Goal: Information Seeking & Learning: Learn about a topic

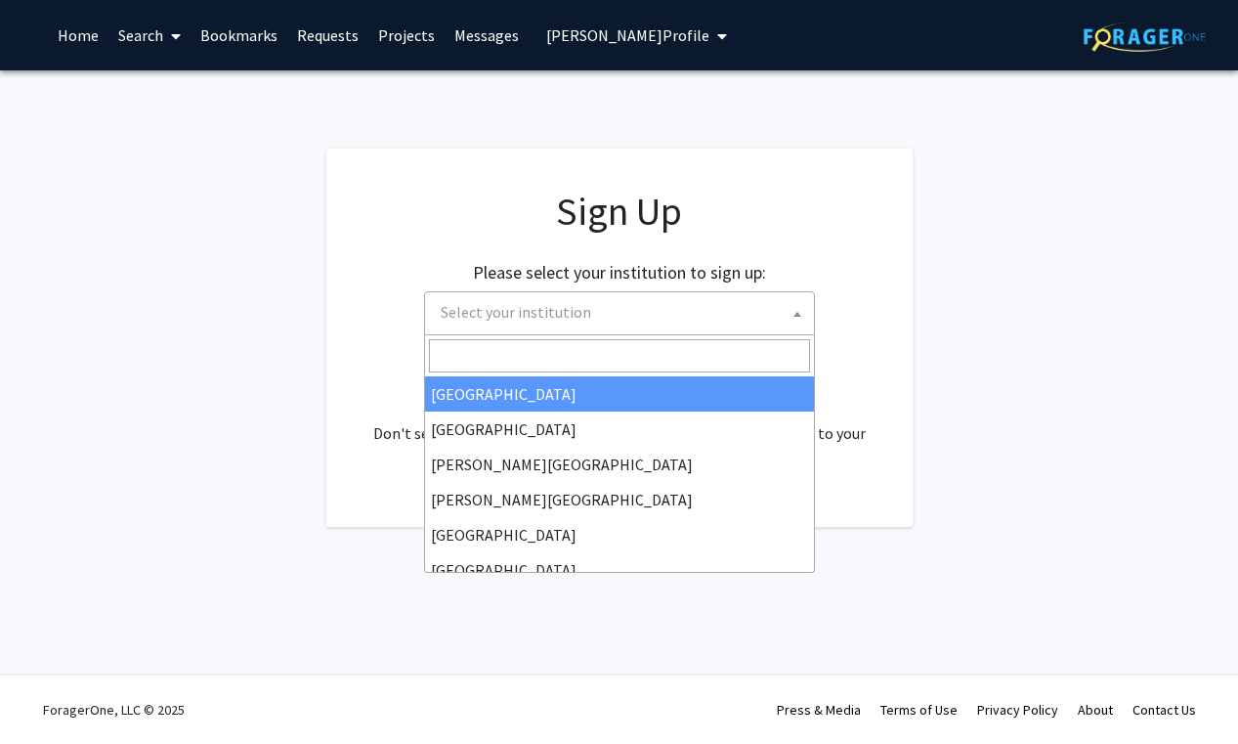
click at [705, 319] on span "Select your institution" at bounding box center [623, 312] width 381 height 40
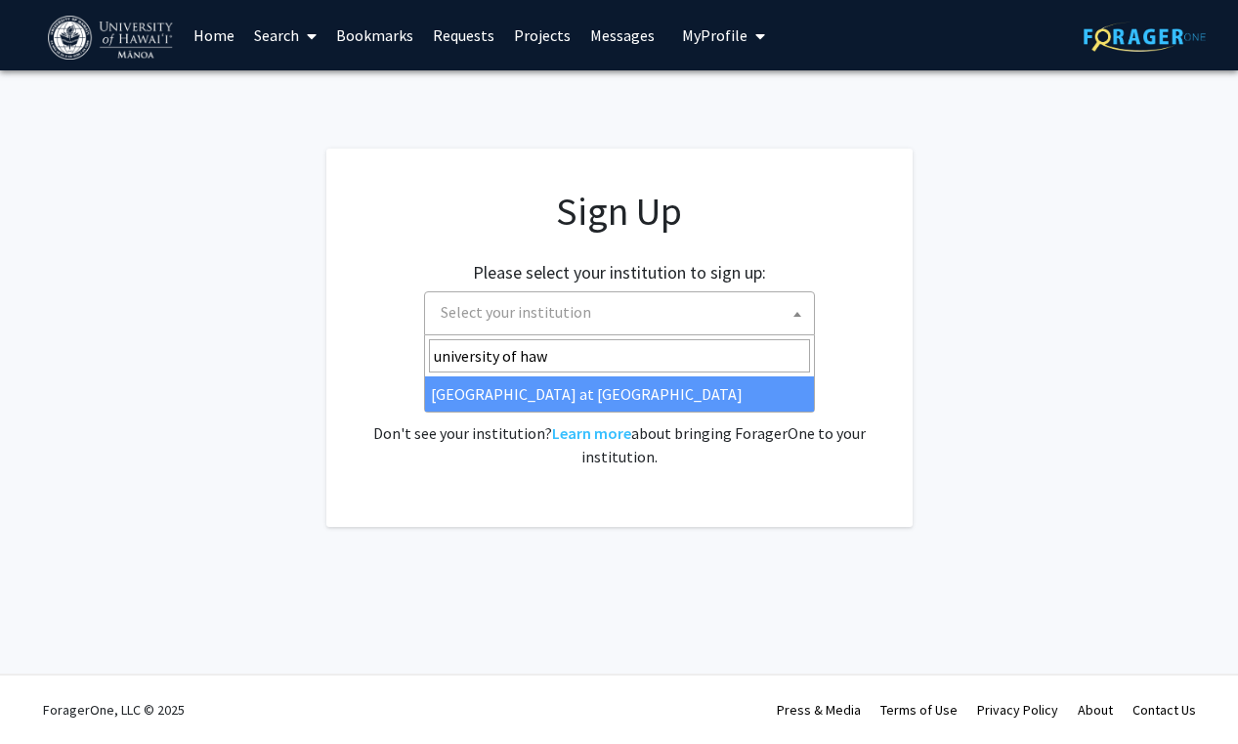
type input "university of haw"
select select "18"
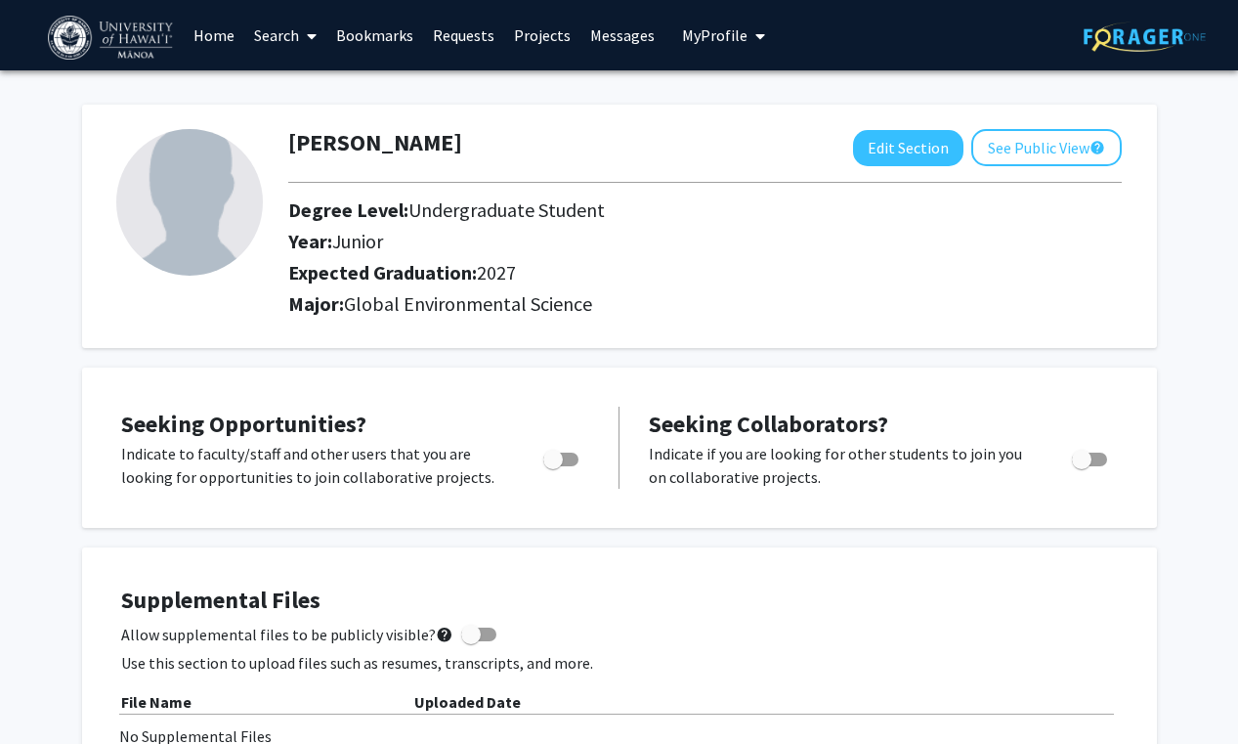
click at [287, 28] on link "Search" at bounding box center [285, 35] width 82 height 68
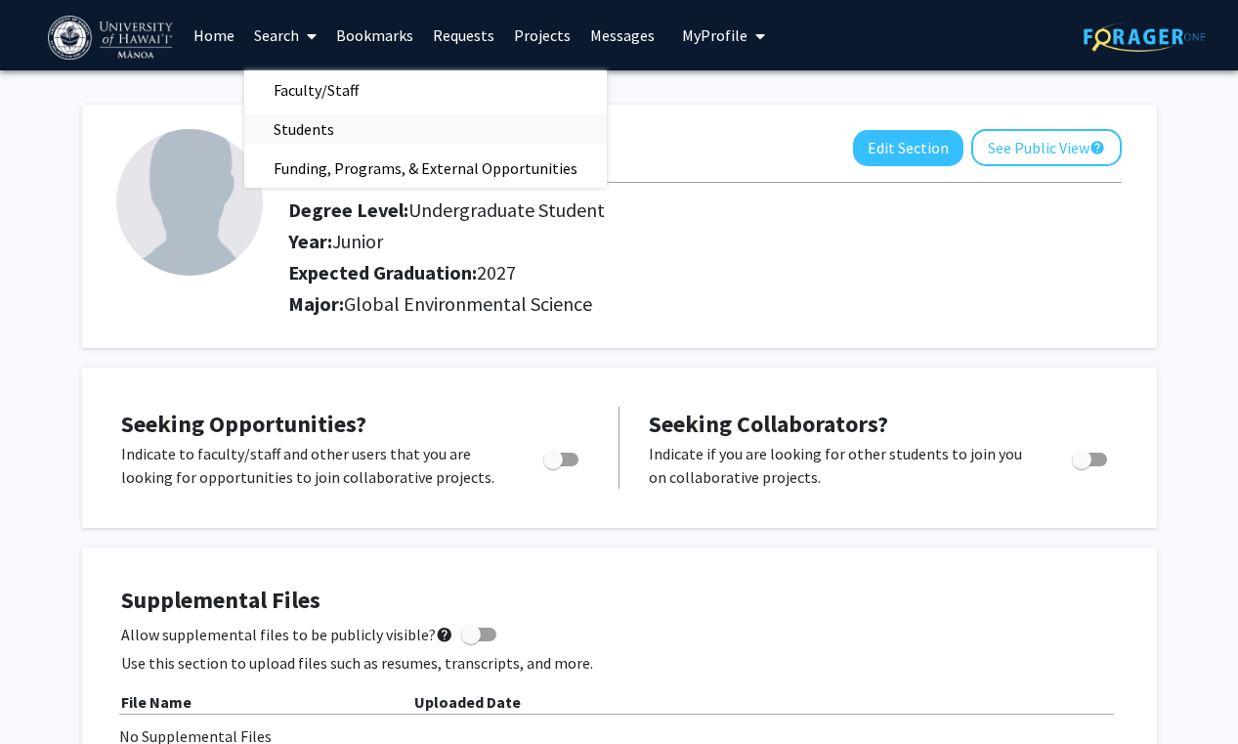
click at [328, 128] on span "Students" at bounding box center [303, 128] width 119 height 39
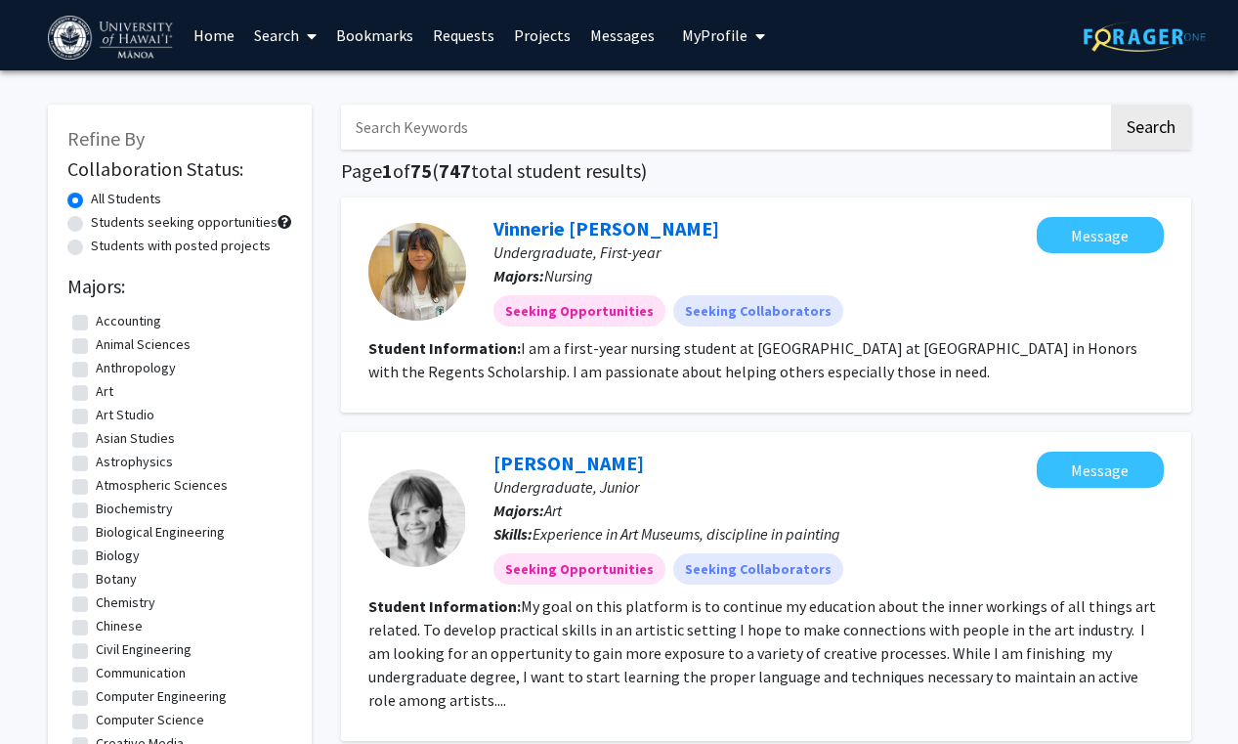
click at [290, 43] on link "Search" at bounding box center [285, 35] width 82 height 68
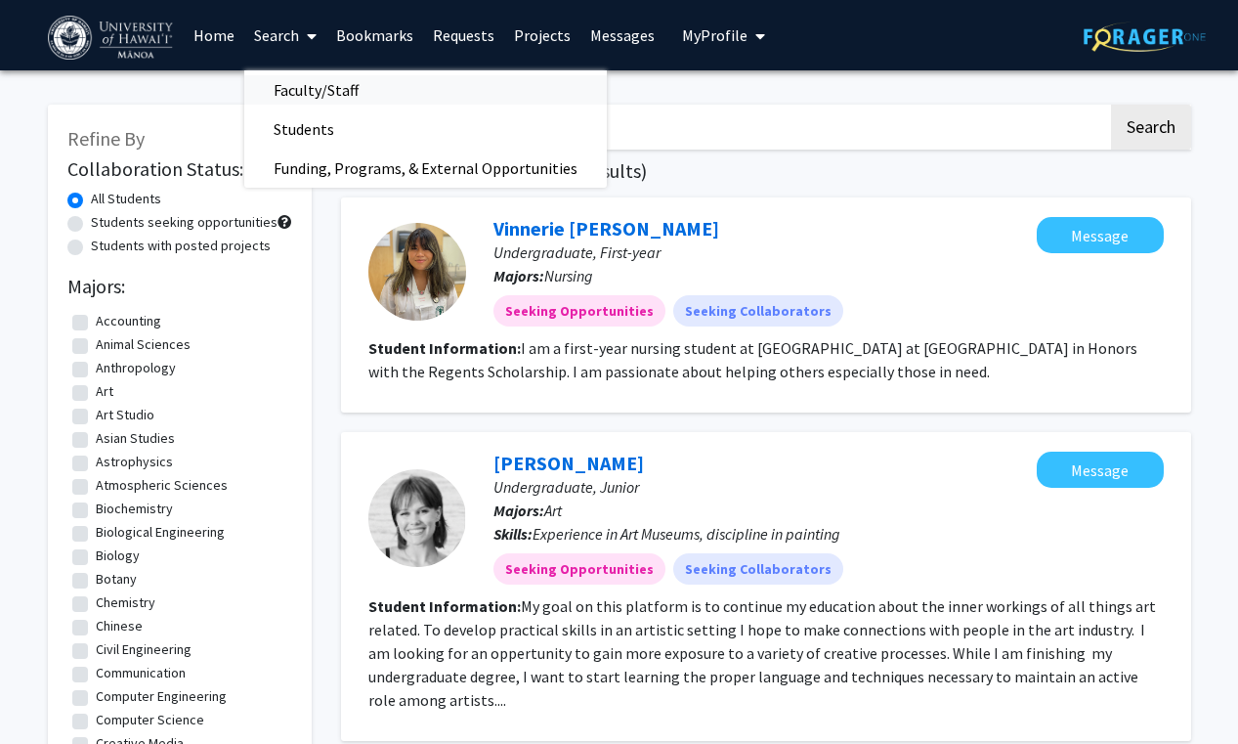
click at [299, 88] on span "Faculty/Staff" at bounding box center [316, 89] width 144 height 39
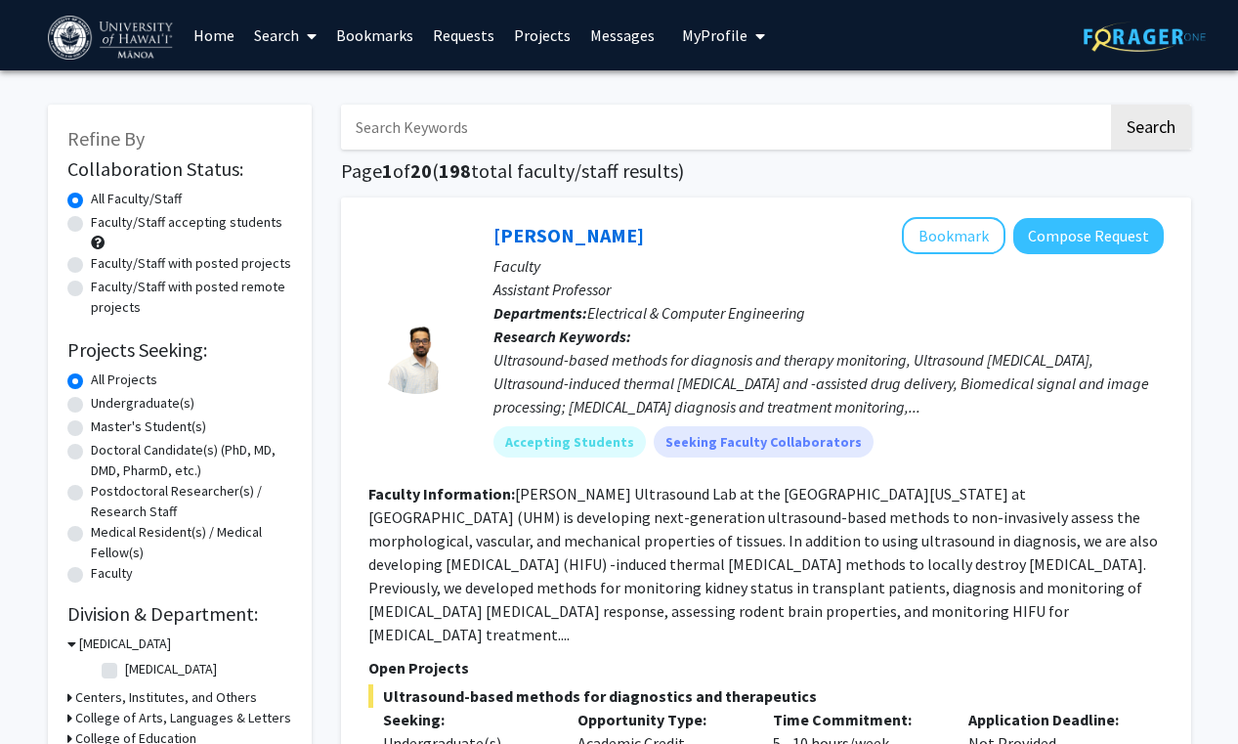
click at [178, 262] on label "Faculty/Staff with posted projects" at bounding box center [191, 263] width 200 height 21
click at [104, 262] on input "Faculty/Staff with posted projects" at bounding box center [97, 259] width 13 height 13
radio input "true"
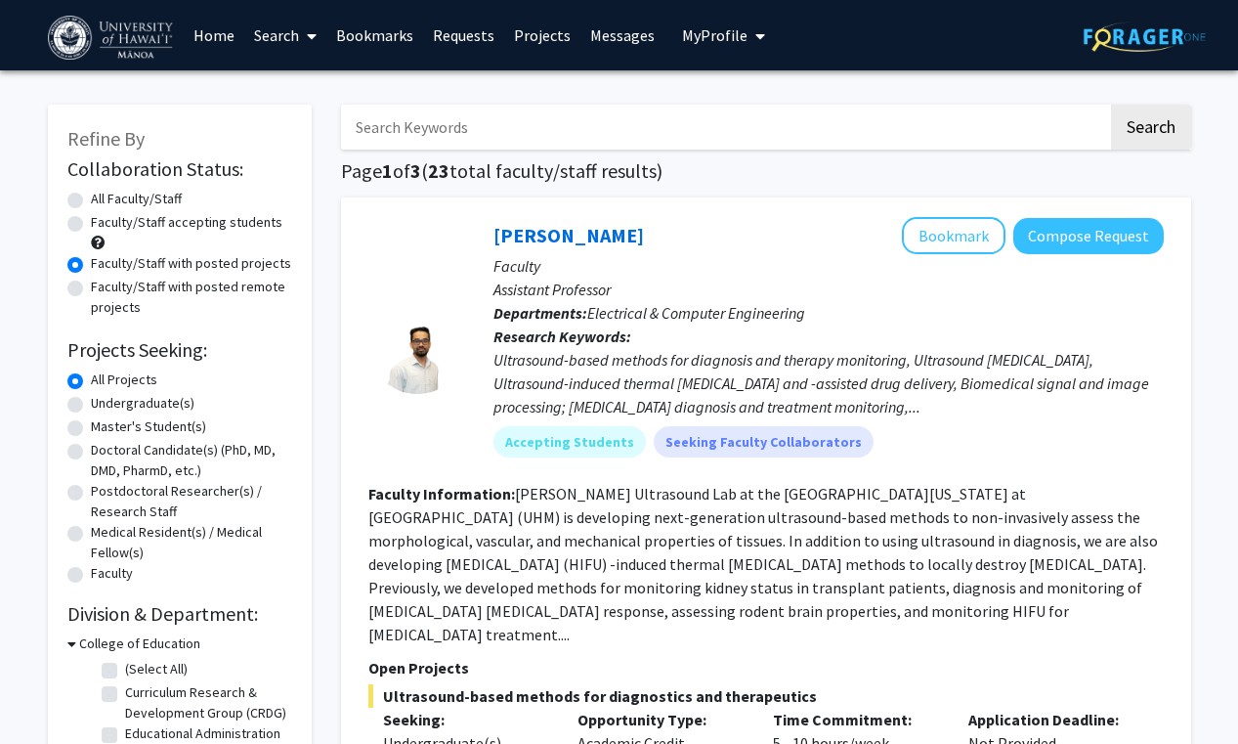
click at [181, 219] on label "Faculty/Staff accepting students" at bounding box center [187, 222] width 192 height 21
click at [104, 219] on input "Faculty/Staff accepting students" at bounding box center [97, 218] width 13 height 13
radio input "true"
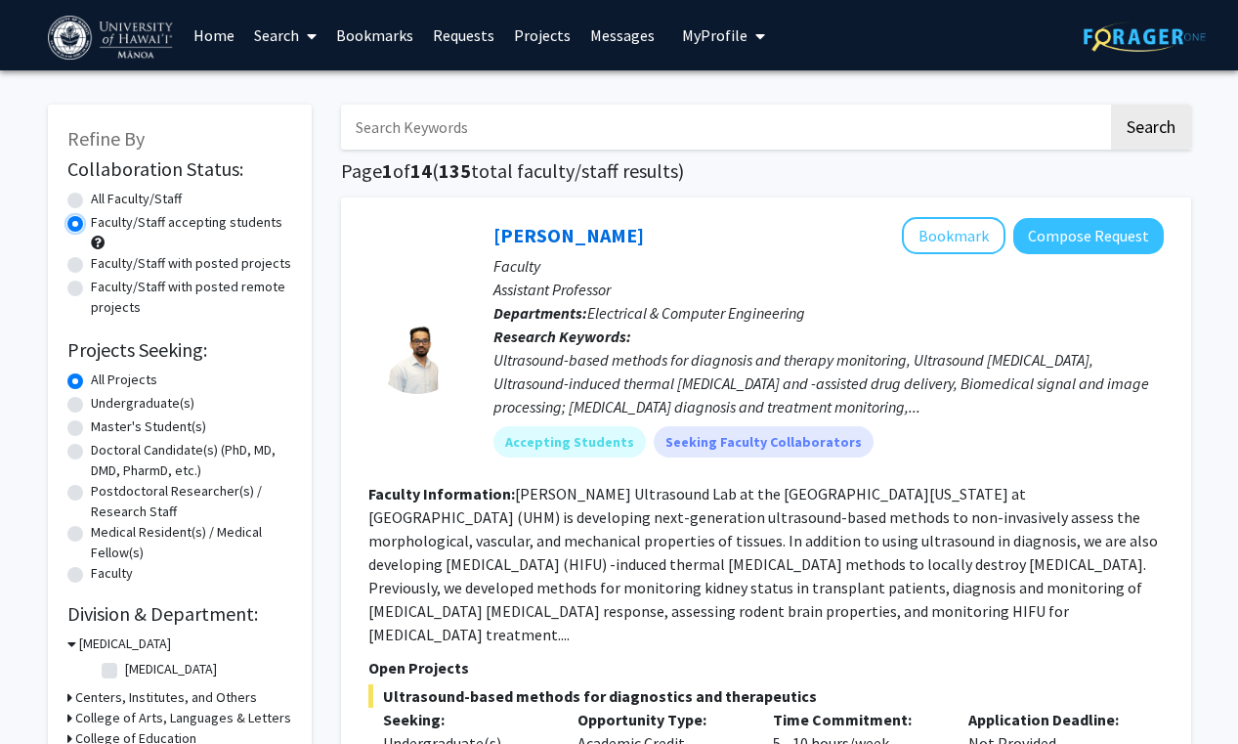
scroll to position [45, 0]
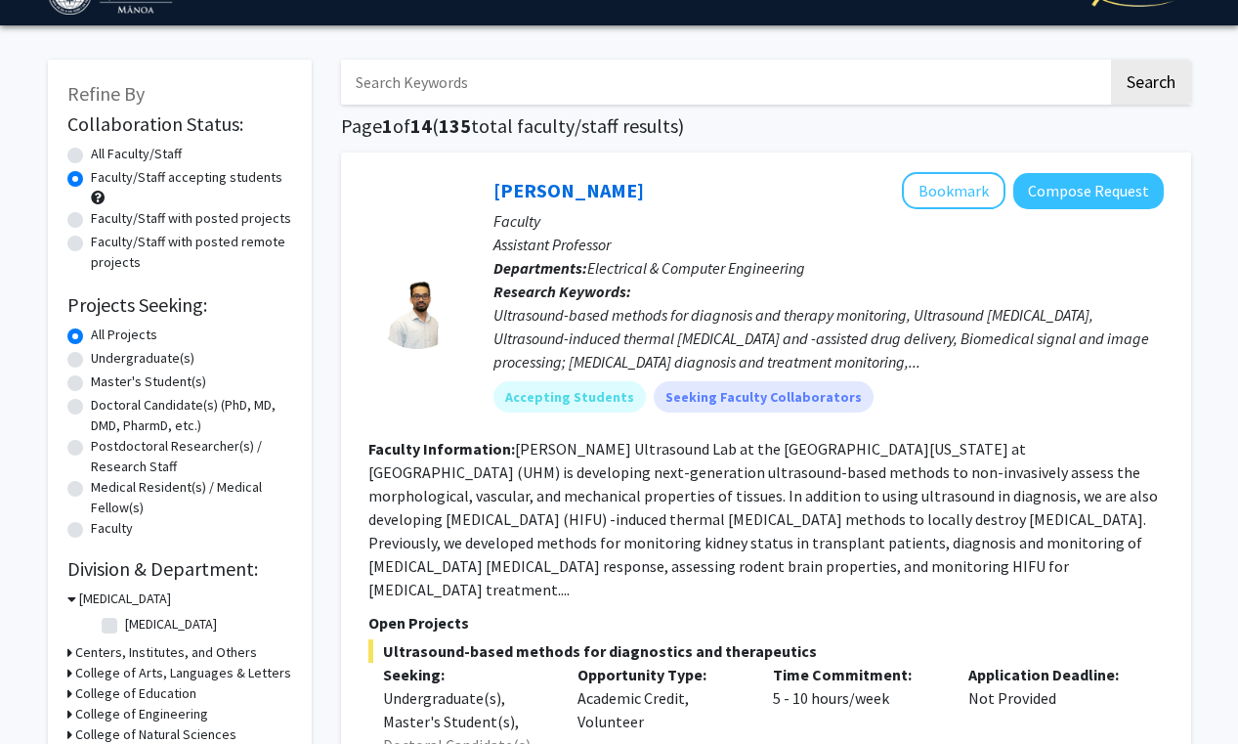
click at [169, 355] on label "Undergraduate(s)" at bounding box center [143, 358] width 104 height 21
click at [104, 355] on input "Undergraduate(s)" at bounding box center [97, 354] width 13 height 13
radio input "true"
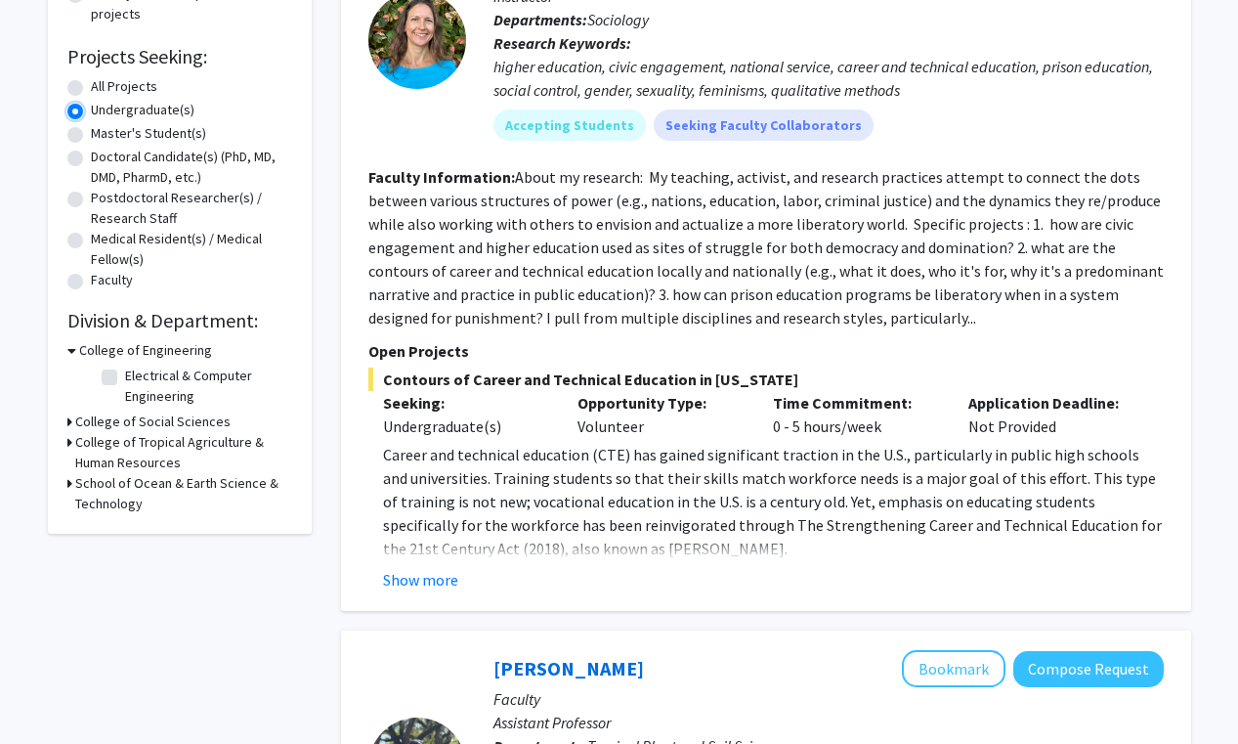
scroll to position [294, 0]
click at [143, 424] on h3 "College of Social Sciences" at bounding box center [152, 420] width 155 height 21
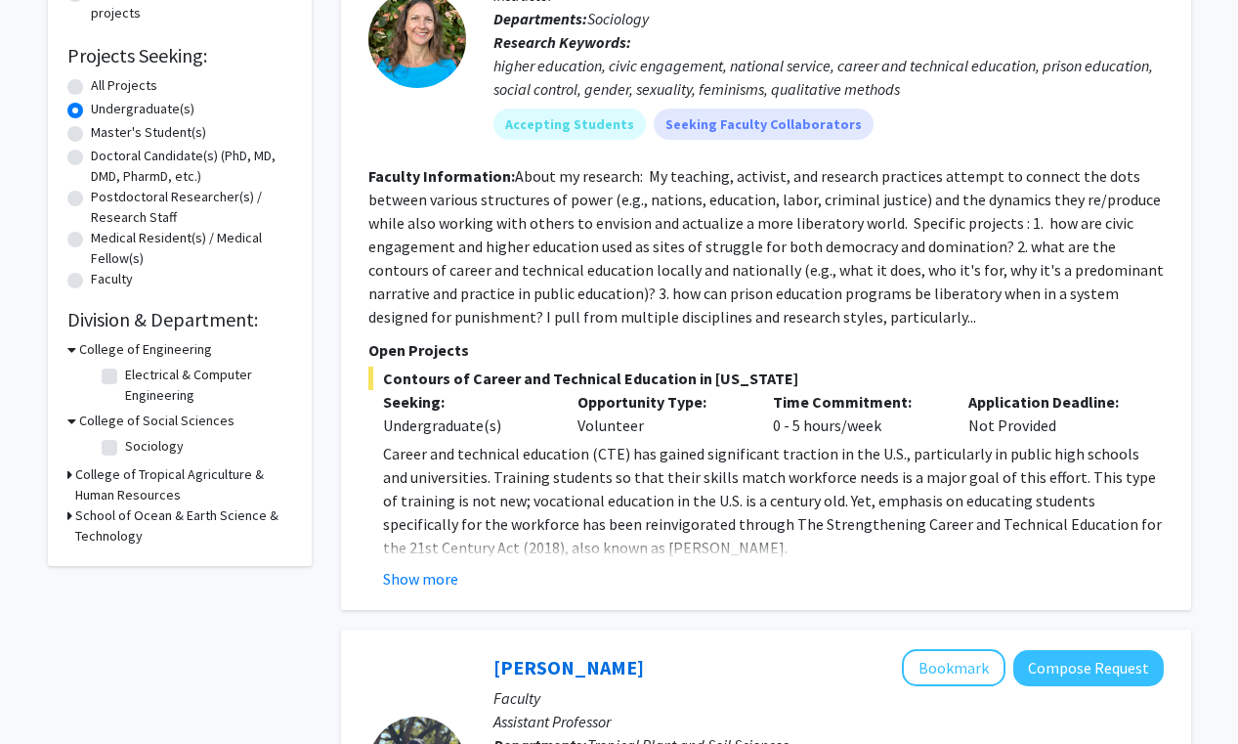
click at [114, 532] on h3 "School of Ocean & Earth Science & Technology" at bounding box center [183, 525] width 217 height 41
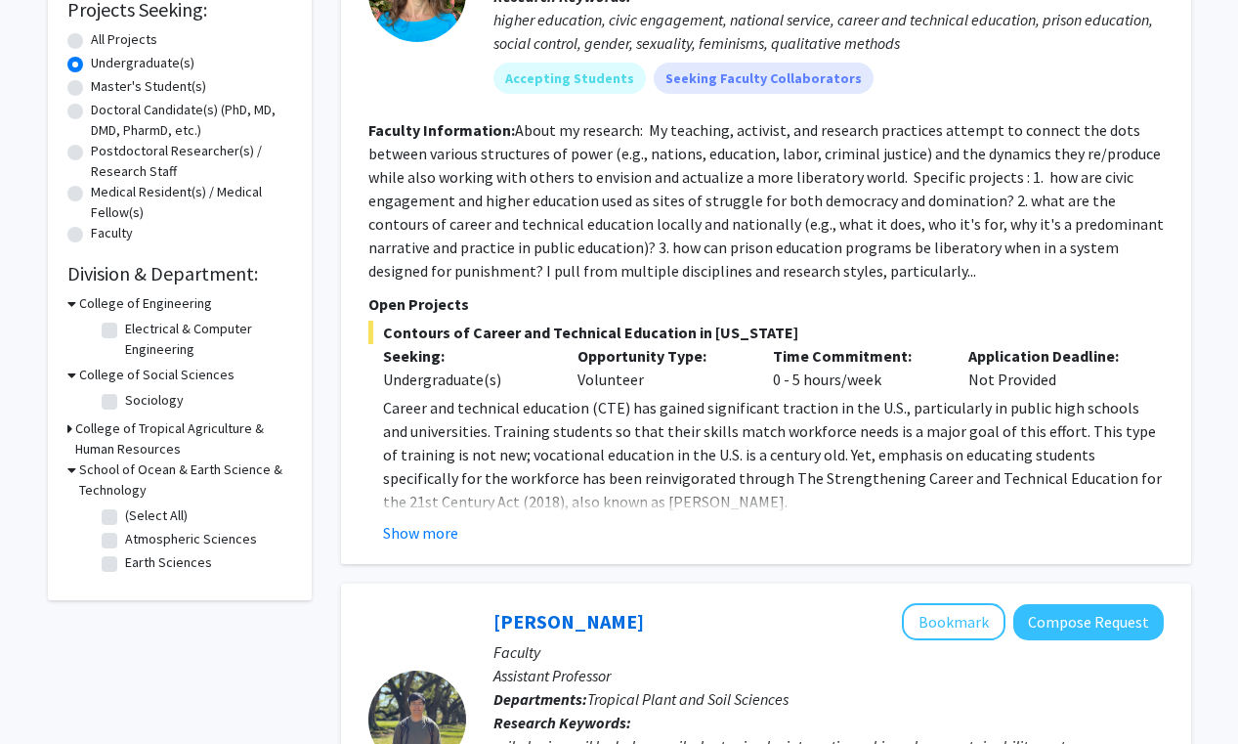
click at [125, 515] on label "(Select All)" at bounding box center [156, 515] width 63 height 21
click at [125, 515] on input "(Select All)" at bounding box center [131, 511] width 13 height 13
checkbox input "true"
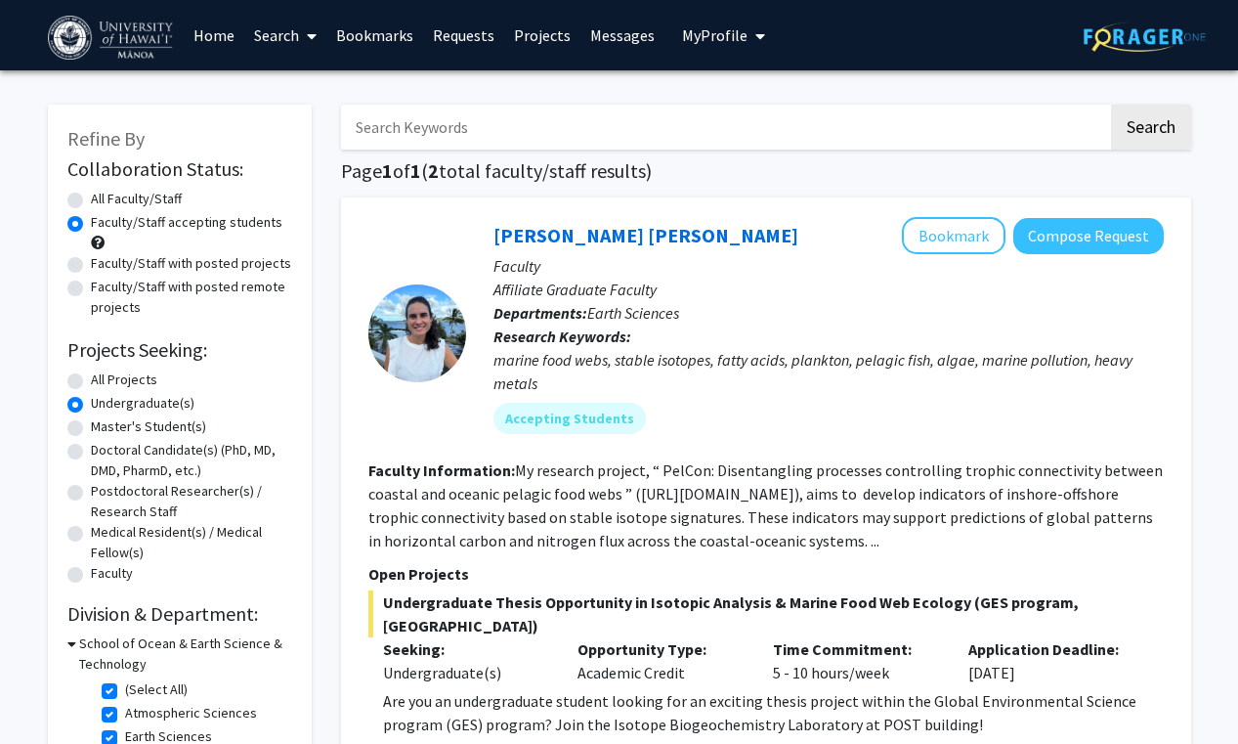
scroll to position [249, 0]
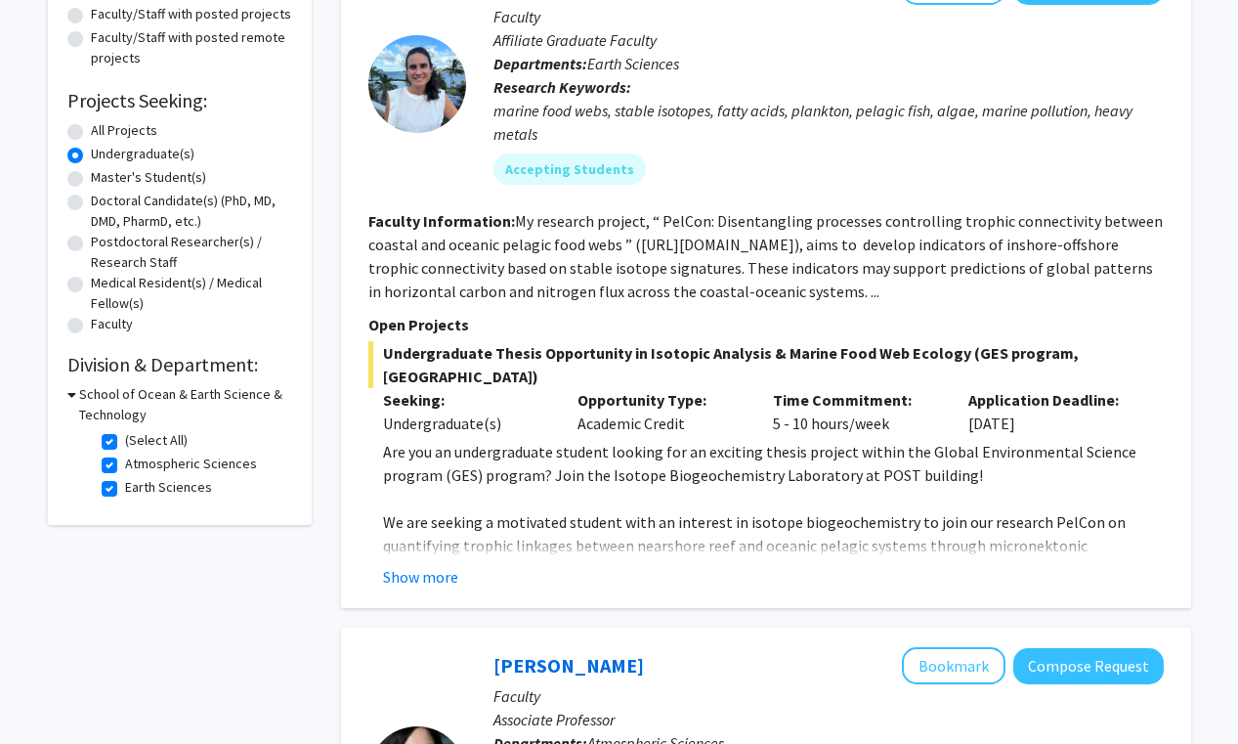
click at [121, 398] on h3 "School of Ocean & Earth Science & Technology" at bounding box center [185, 404] width 213 height 41
click at [82, 398] on h3 "School of Ocean & Earth Science & Technology" at bounding box center [183, 404] width 217 height 41
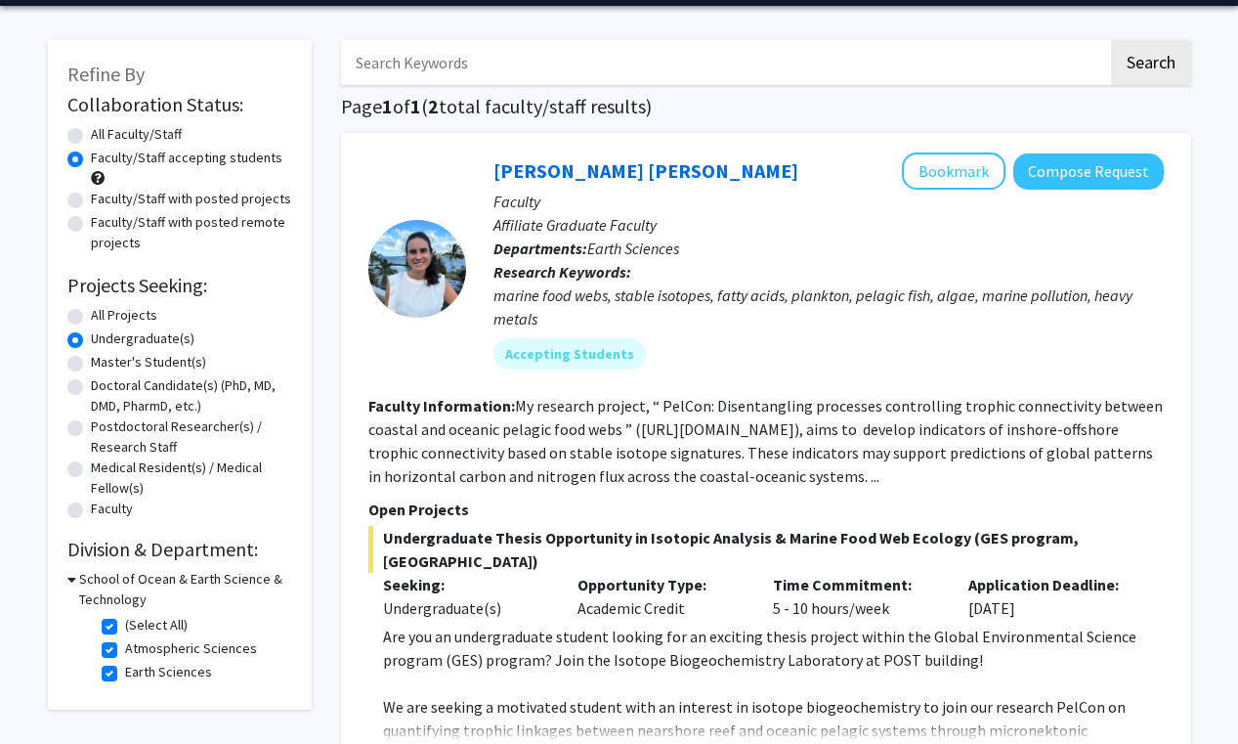
scroll to position [0, 0]
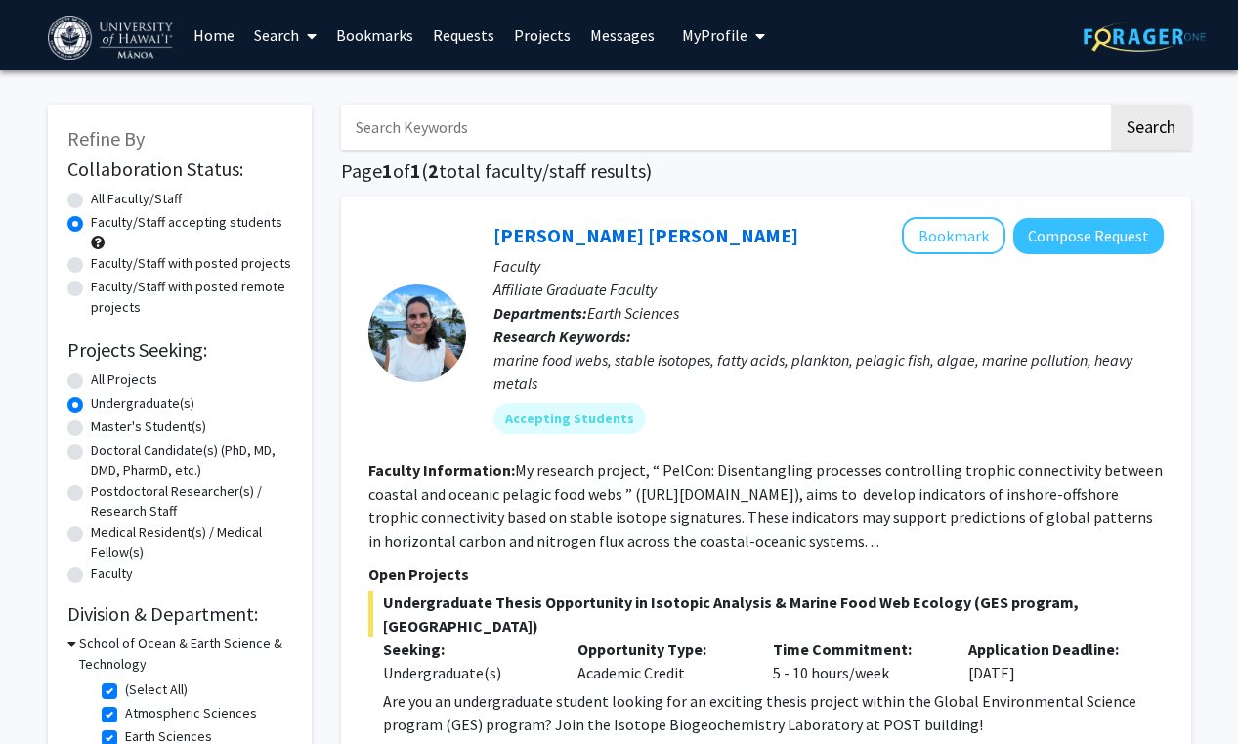
click at [462, 127] on input "Search Keywords" at bounding box center [724, 127] width 767 height 45
type input "renewable energy"
click at [1145, 134] on button "Search" at bounding box center [1151, 127] width 80 height 45
radio input "true"
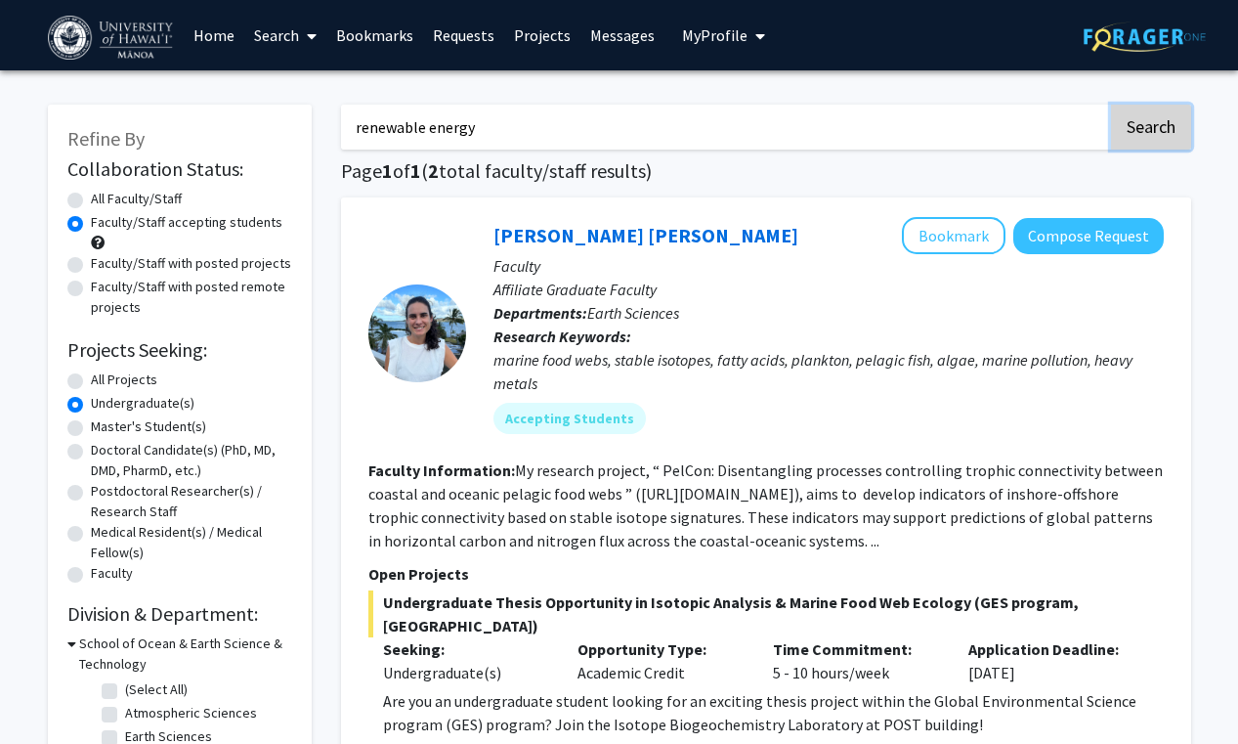
checkbox input "false"
